Goal: Task Accomplishment & Management: Use online tool/utility

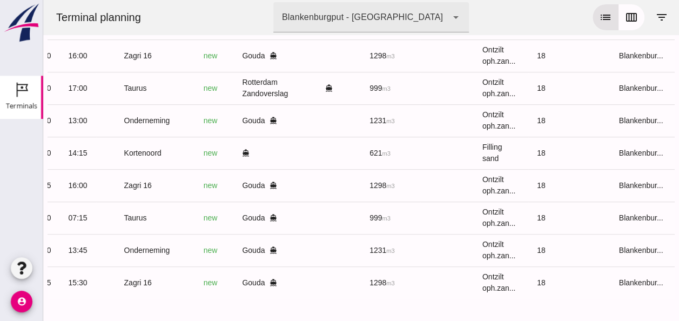
scroll to position [0, 289]
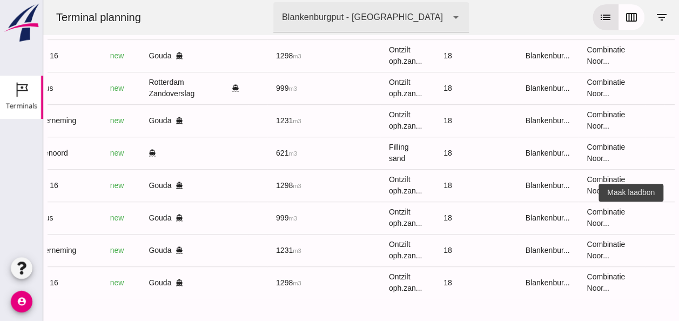
click at [678, 213] on icon "receipt_long" at bounding box center [684, 218] width 10 height 10
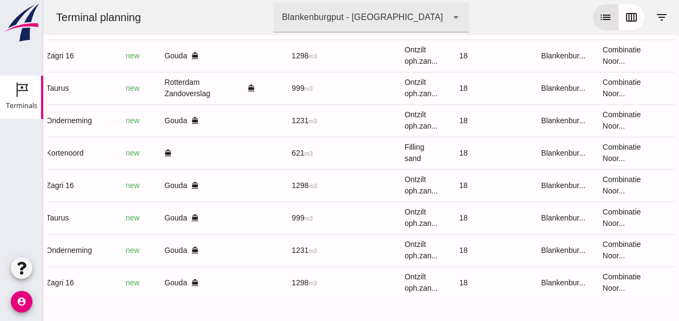
scroll to position [0, 289]
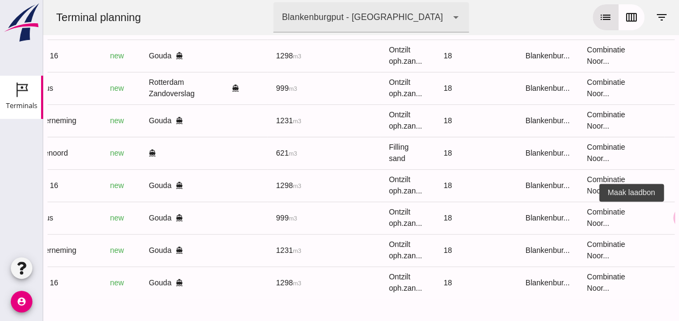
click at [678, 213] on icon "receipt_long" at bounding box center [684, 218] width 10 height 10
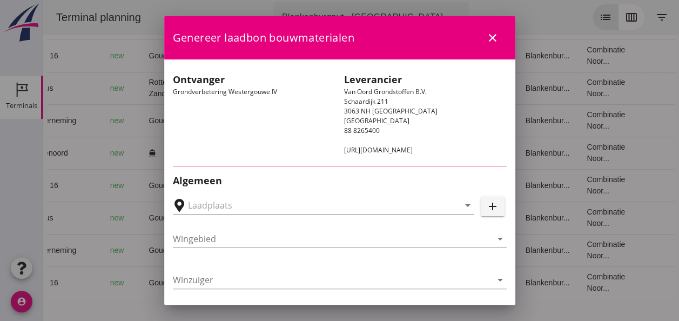
type input "Loswal Fa. J. Bos&Zonen, Gouda"
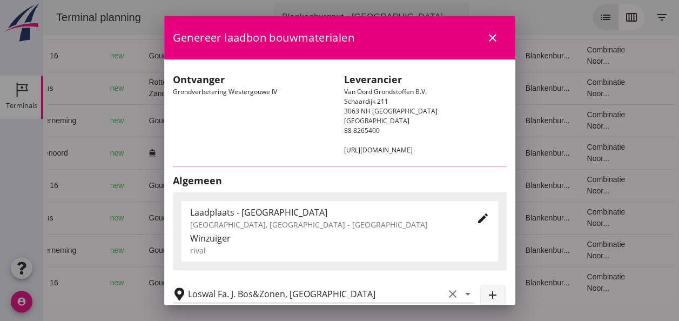
type input "Taurus"
type input "Rianne"
type input "999"
type input "Ontzilt oph.zand [75] (6120)"
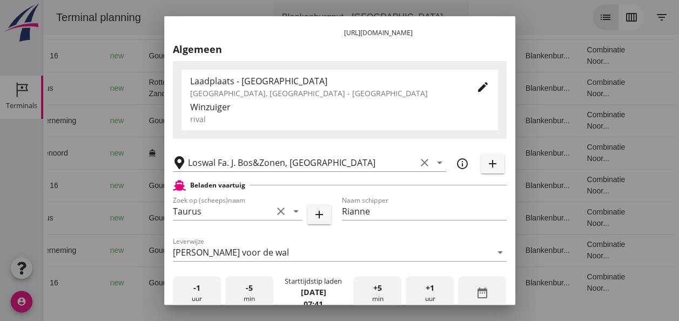
scroll to position [216, 0]
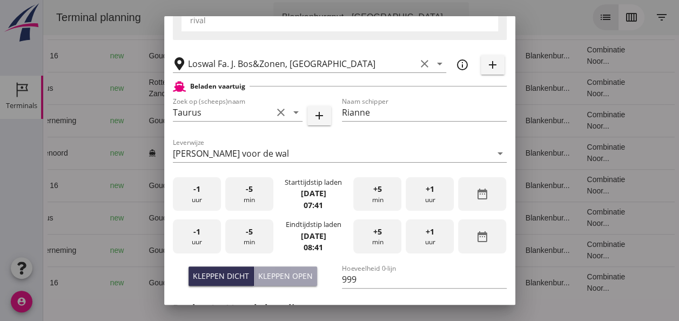
click at [201, 195] on div "-1 uur" at bounding box center [197, 194] width 48 height 34
click at [250, 198] on div "-5 min" at bounding box center [249, 194] width 48 height 34
click at [243, 204] on div "-5 min" at bounding box center [249, 194] width 48 height 34
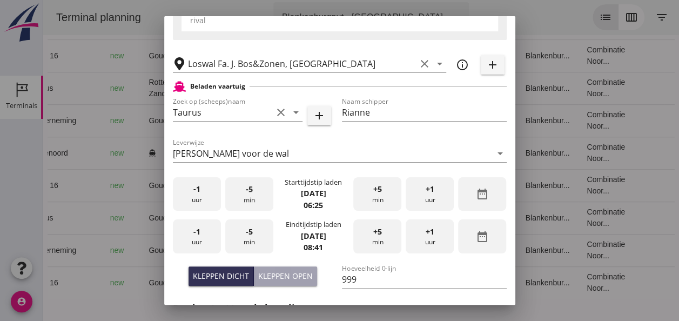
click at [244, 204] on div "-5 min" at bounding box center [249, 194] width 48 height 34
click at [197, 240] on div "-1 uur" at bounding box center [197, 236] width 48 height 34
click at [246, 237] on span "-5" at bounding box center [249, 232] width 7 height 12
click at [246, 235] on span "-5" at bounding box center [249, 232] width 7 height 12
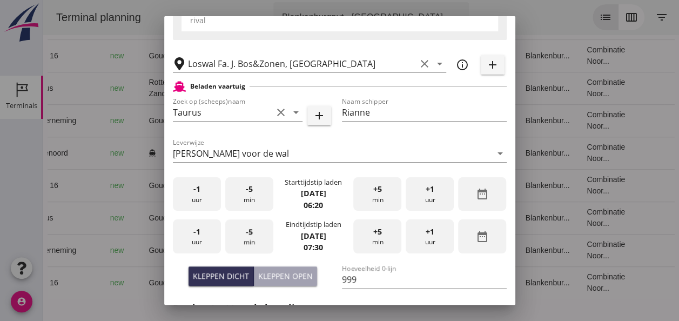
click at [246, 235] on span "-5" at bounding box center [249, 232] width 7 height 12
click at [246, 234] on span "-5" at bounding box center [249, 232] width 7 height 12
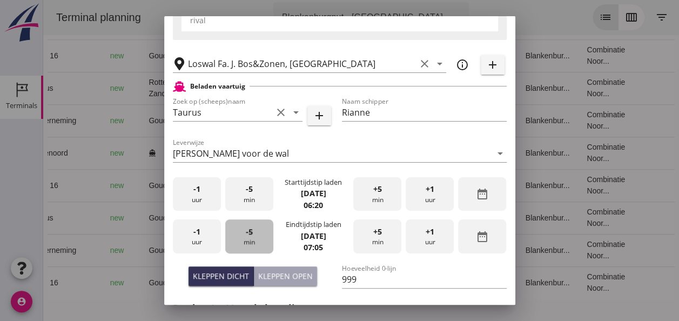
click at [246, 234] on span "-5" at bounding box center [249, 232] width 7 height 12
click at [246, 232] on span "-5" at bounding box center [249, 232] width 7 height 12
click at [373, 234] on span "+5" at bounding box center [377, 232] width 9 height 12
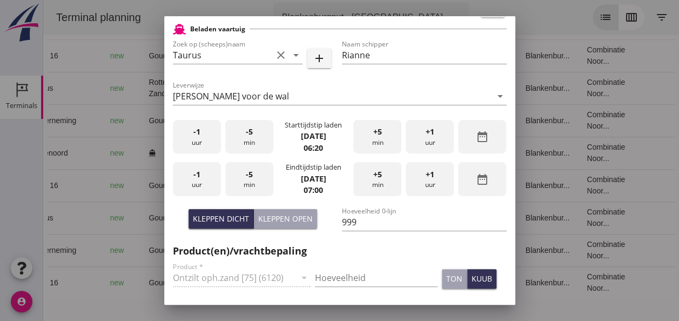
scroll to position [324, 0]
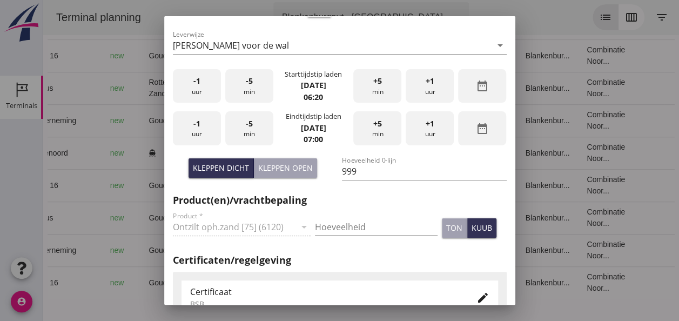
click at [329, 225] on input "Hoeveelheid" at bounding box center [376, 226] width 123 height 17
type input "999"
drag, startPoint x: 474, startPoint y: 230, endPoint x: 460, endPoint y: 227, distance: 14.4
click at [471, 228] on div "kuub" at bounding box center [481, 227] width 21 height 11
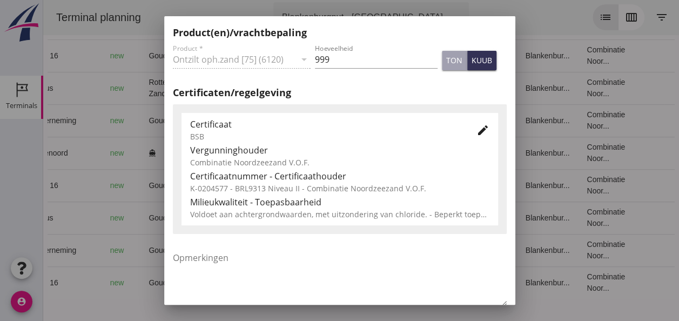
scroll to position [550, 0]
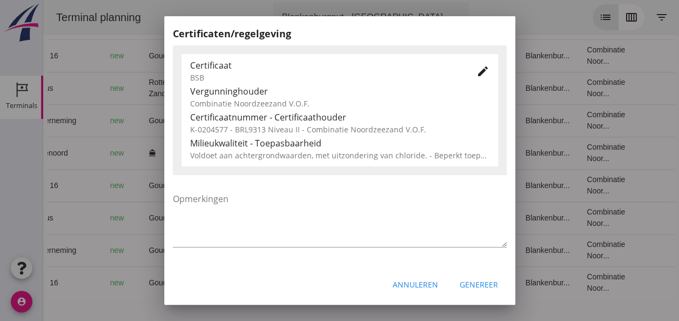
click at [474, 283] on div "Genereer" at bounding box center [479, 284] width 38 height 11
